Goal: Information Seeking & Learning: Learn about a topic

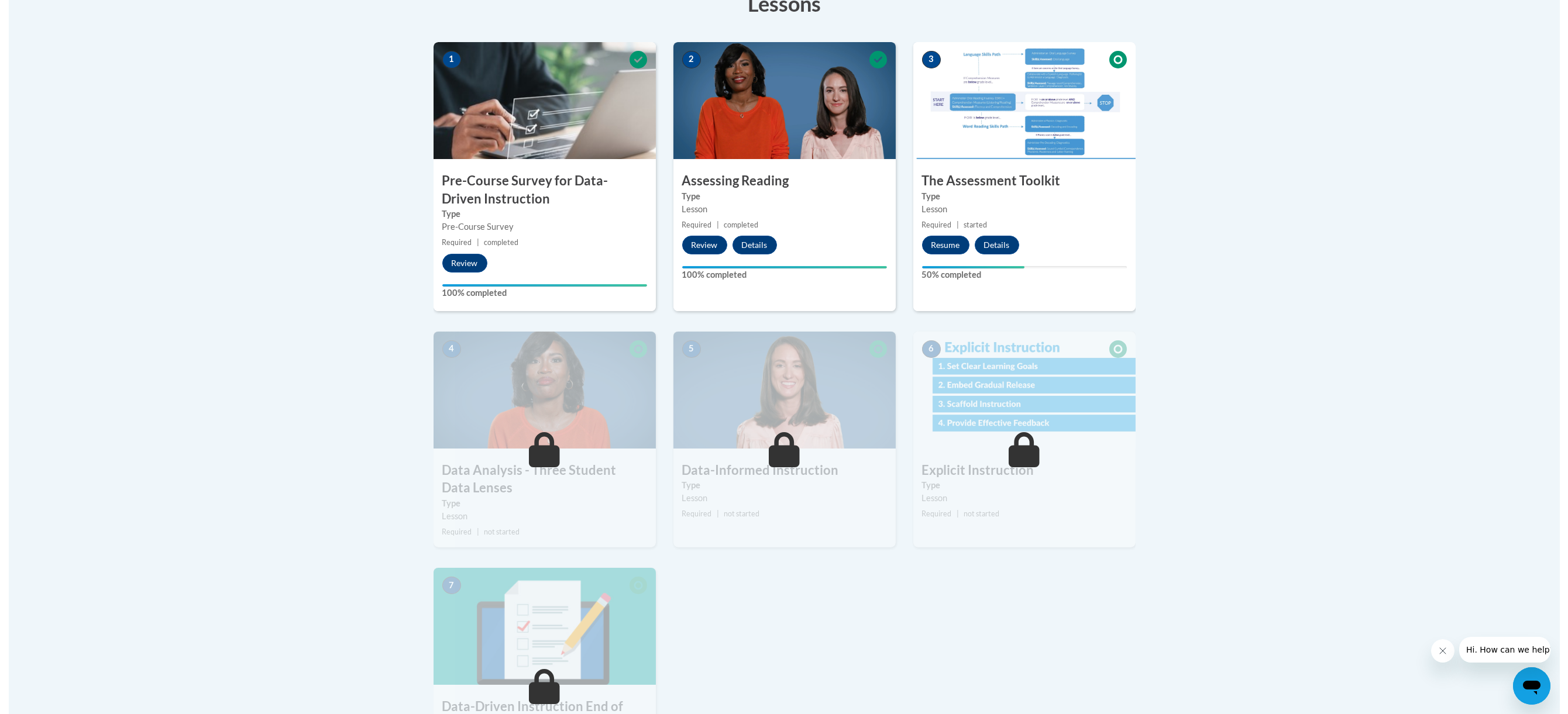
scroll to position [312, 0]
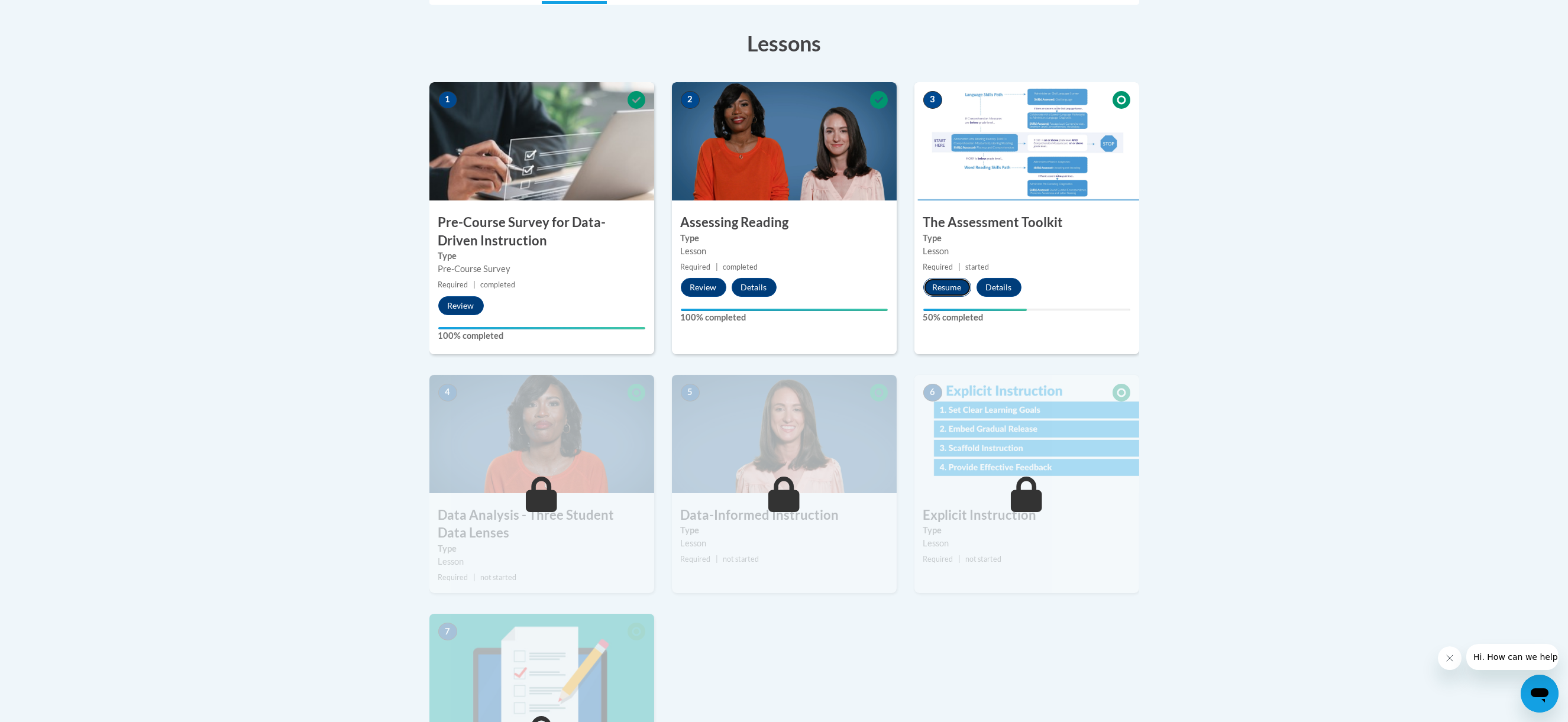
click at [955, 287] on button "Resume" at bounding box center [947, 287] width 48 height 19
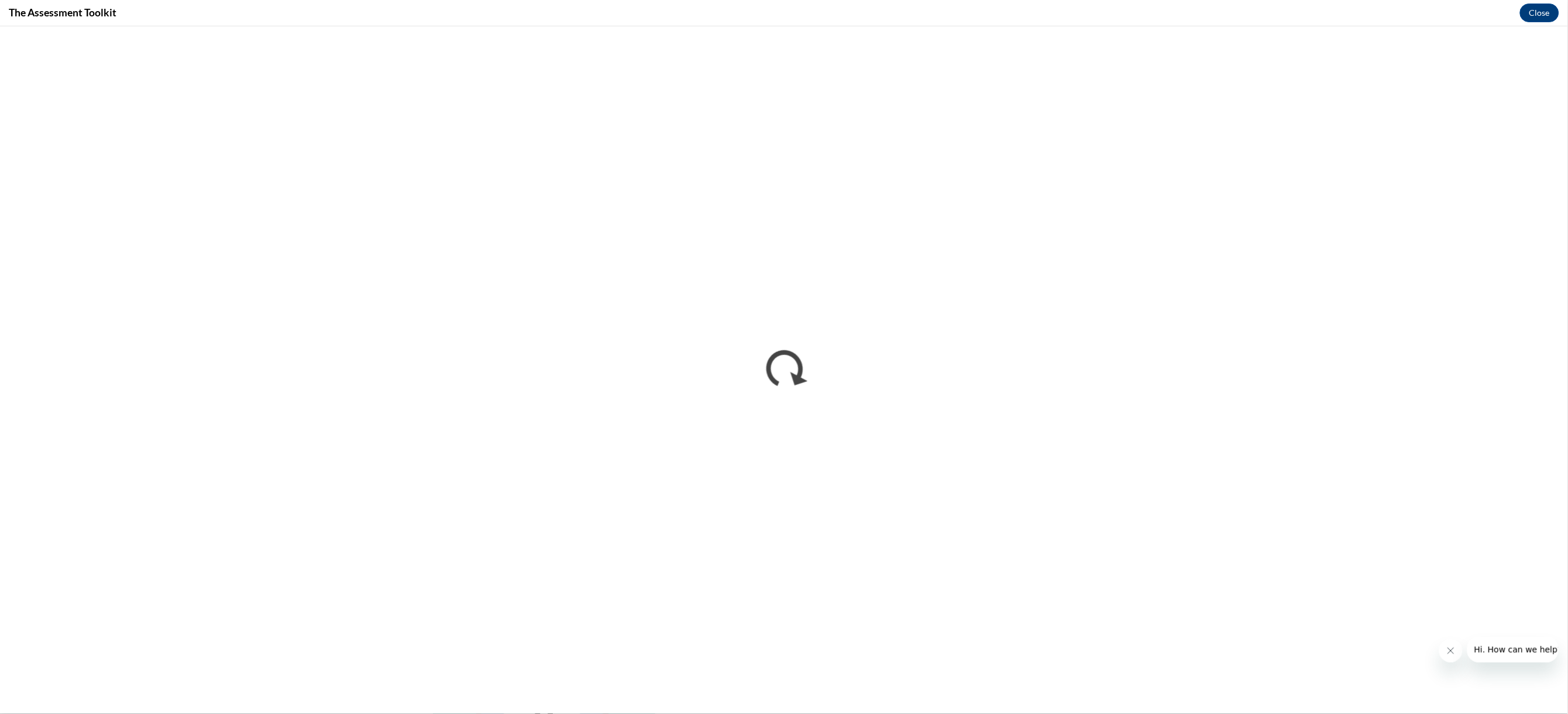
scroll to position [0, 0]
